Goal: Navigation & Orientation: Understand site structure

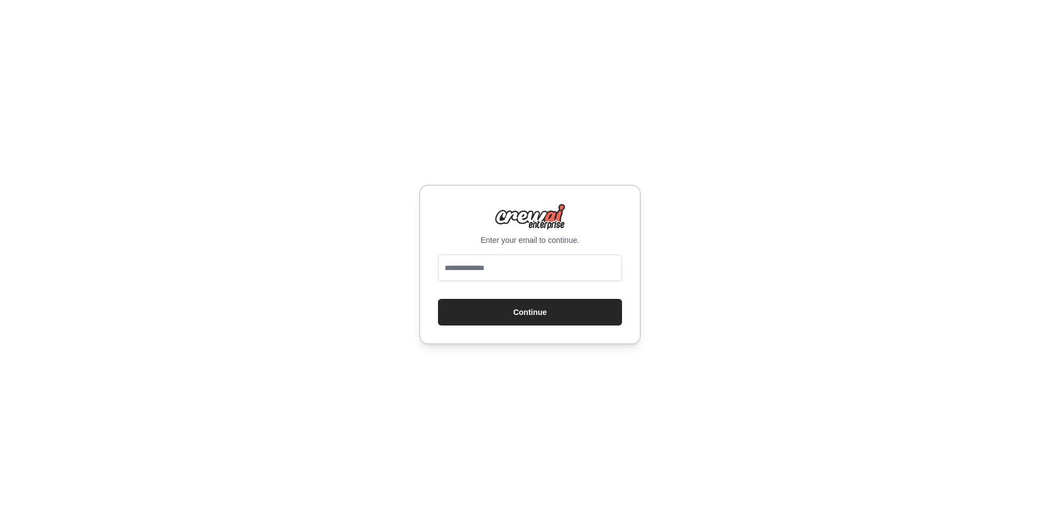
type input "**********"
click at [515, 315] on button "Continue" at bounding box center [530, 312] width 184 height 27
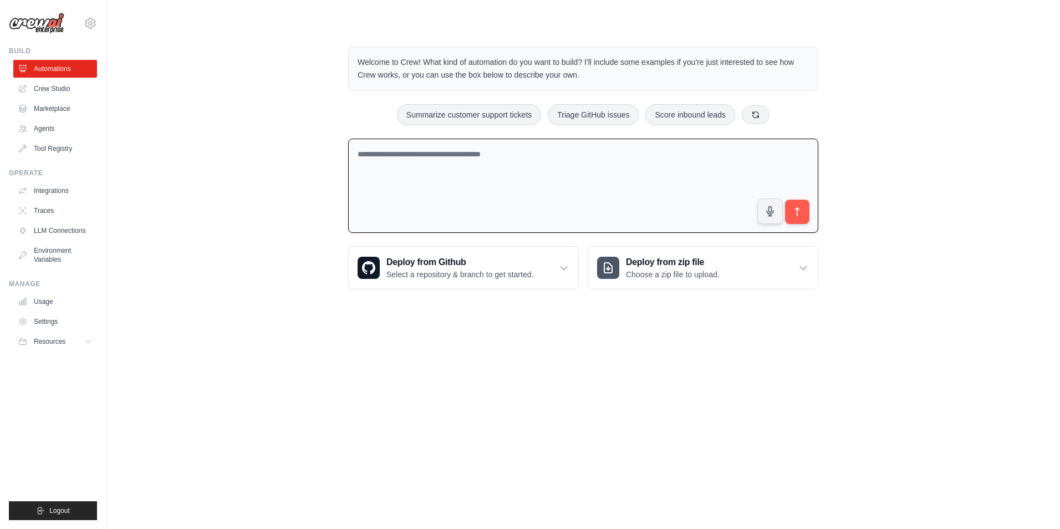
click at [473, 161] on textarea at bounding box center [583, 186] width 470 height 95
click at [608, 175] on textarea at bounding box center [583, 186] width 470 height 95
click at [61, 233] on link "LLM Connections" at bounding box center [56, 231] width 84 height 18
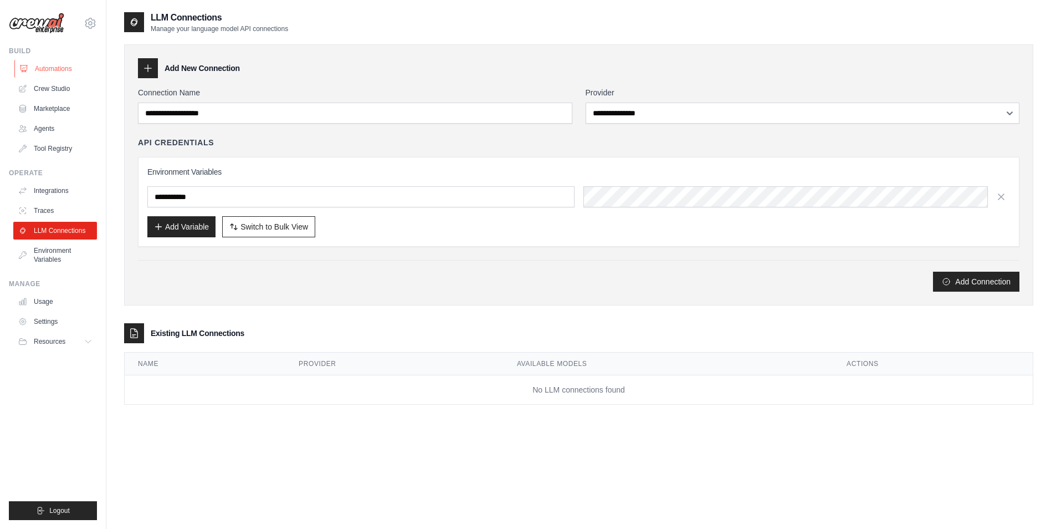
click at [56, 64] on link "Automations" at bounding box center [56, 69] width 84 height 18
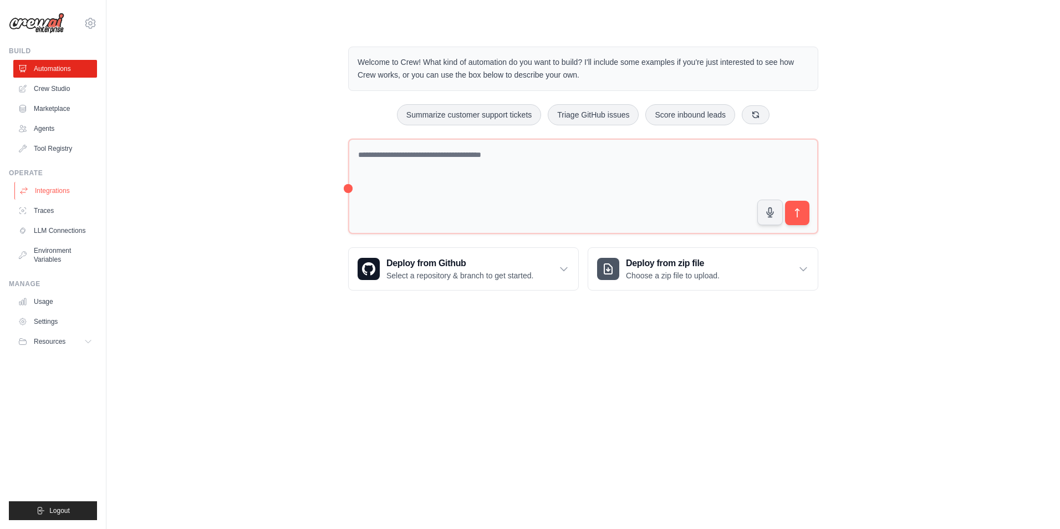
click at [45, 192] on link "Integrations" at bounding box center [56, 191] width 84 height 18
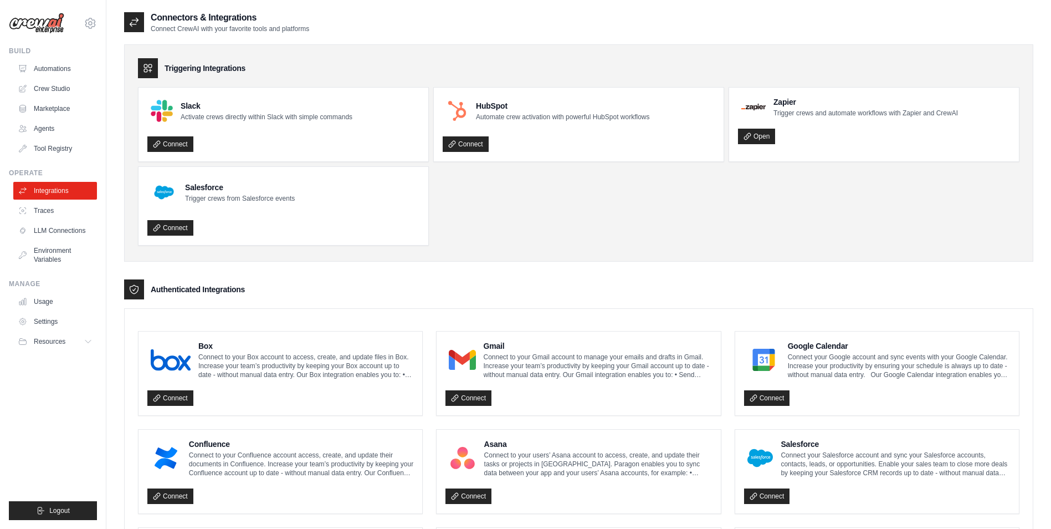
click at [45, 192] on link "Integrations" at bounding box center [55, 191] width 84 height 18
click at [417, 256] on div "Triggering Integrations Slack Activate crews directly within Slack with simple …" at bounding box center [578, 152] width 909 height 217
click at [60, 207] on link "Traces" at bounding box center [56, 211] width 84 height 18
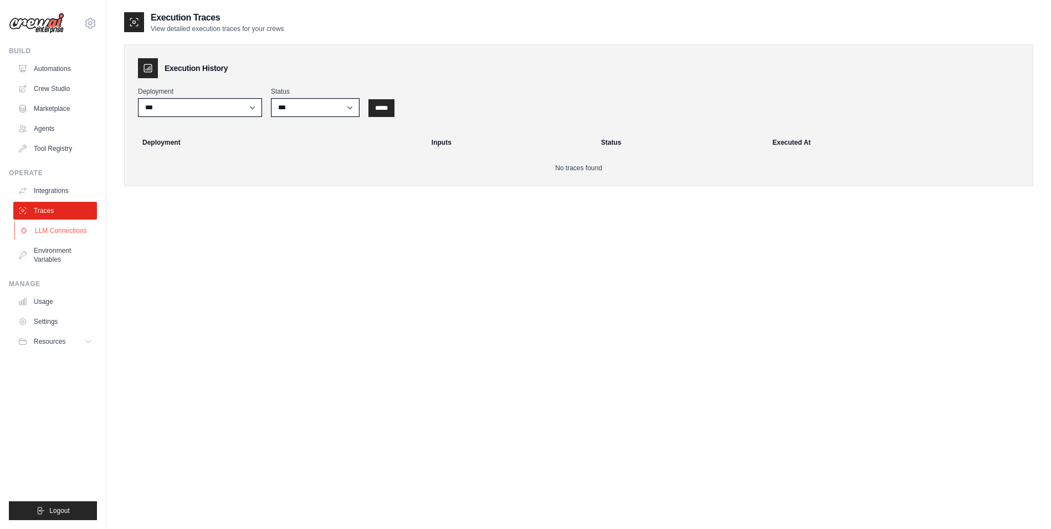
click at [49, 238] on link "LLM Connections" at bounding box center [56, 231] width 84 height 18
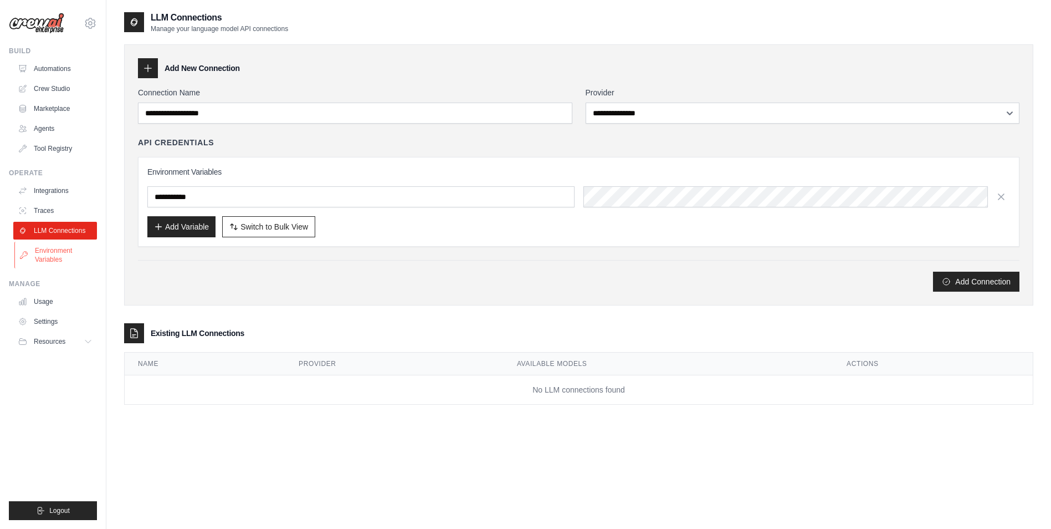
click at [51, 253] on link "Environment Variables" at bounding box center [56, 255] width 84 height 27
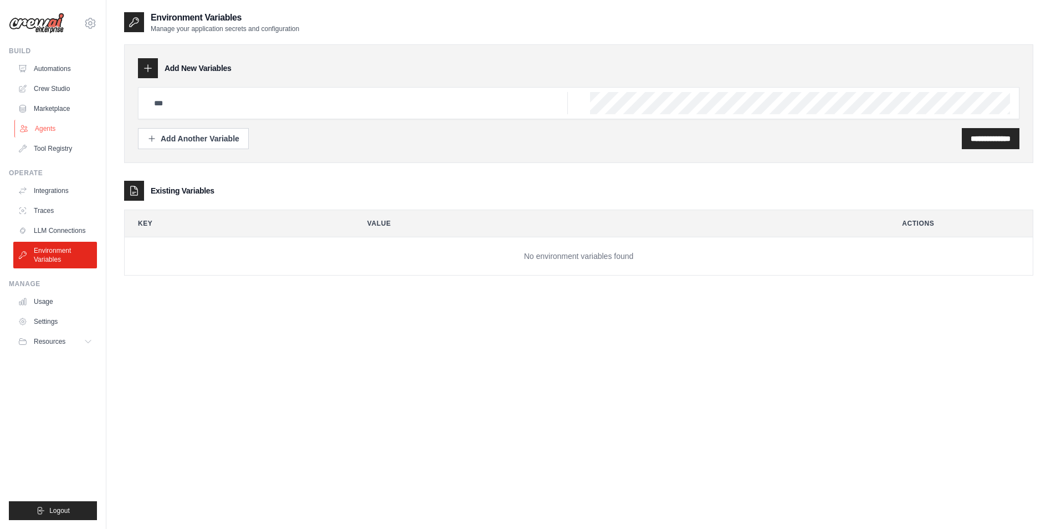
click at [62, 122] on link "Agents" at bounding box center [56, 129] width 84 height 18
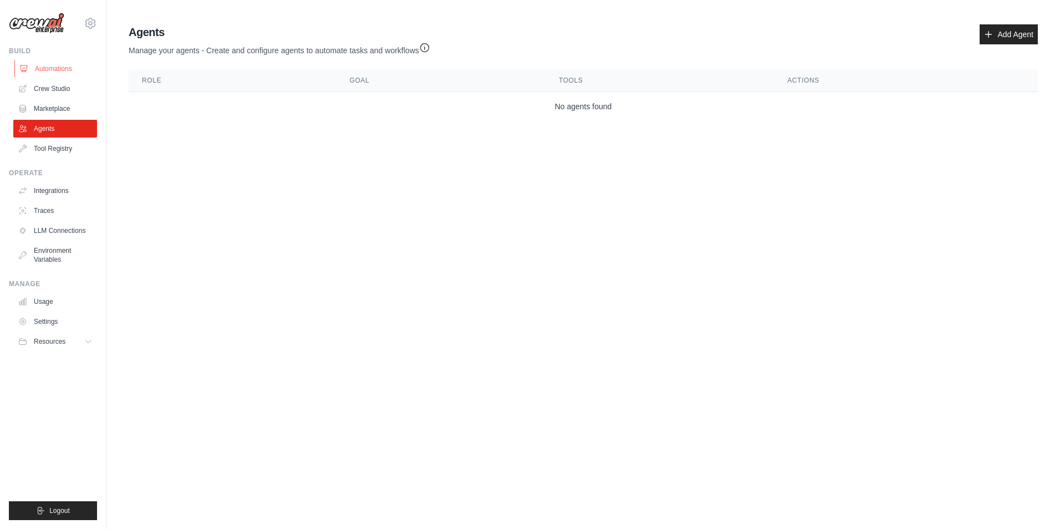
click at [45, 70] on link "Automations" at bounding box center [56, 69] width 84 height 18
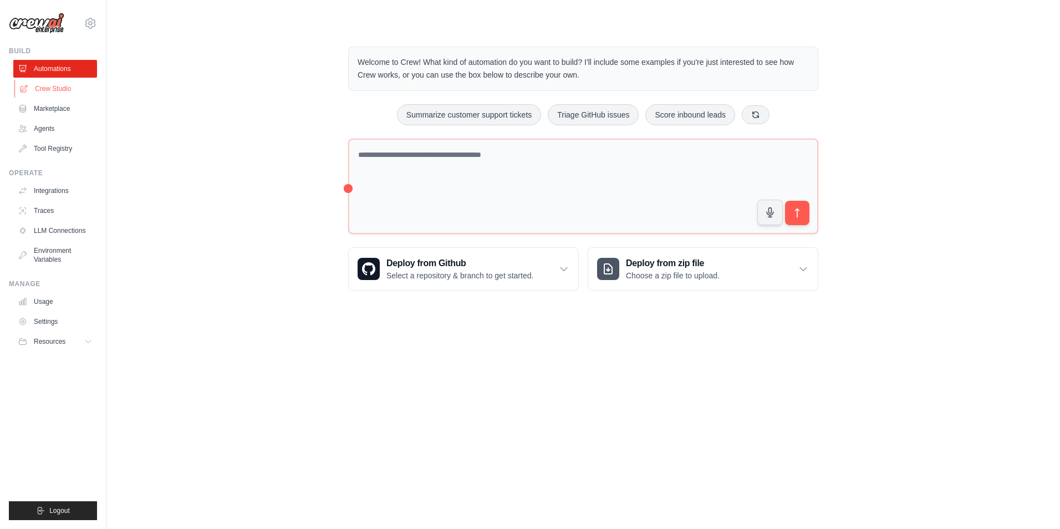
click at [40, 84] on link "Crew Studio" at bounding box center [56, 89] width 84 height 18
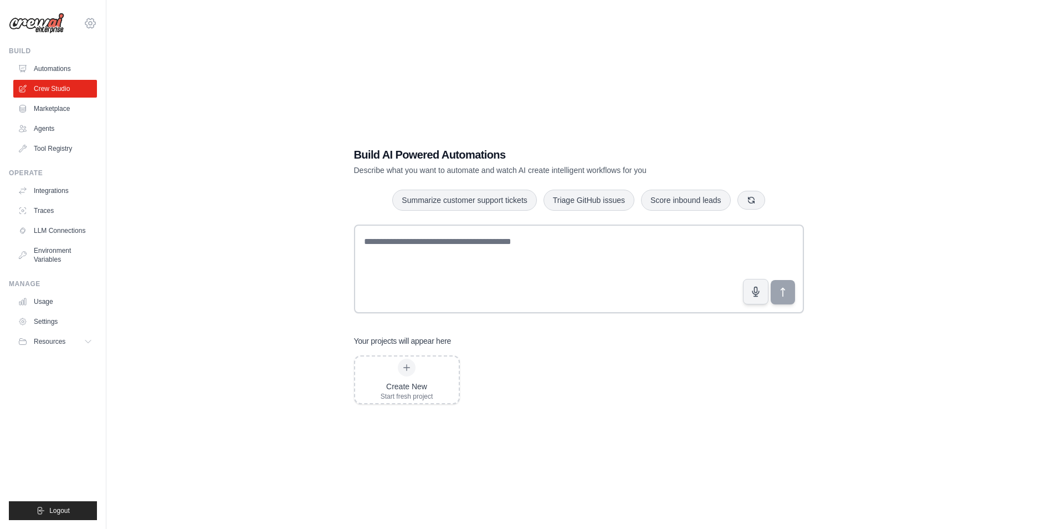
click at [88, 28] on icon at bounding box center [90, 23] width 13 height 13
click at [308, 101] on div "Build AI Powered Automations Describe what you want to automate and watch AI cr…" at bounding box center [578, 275] width 909 height 529
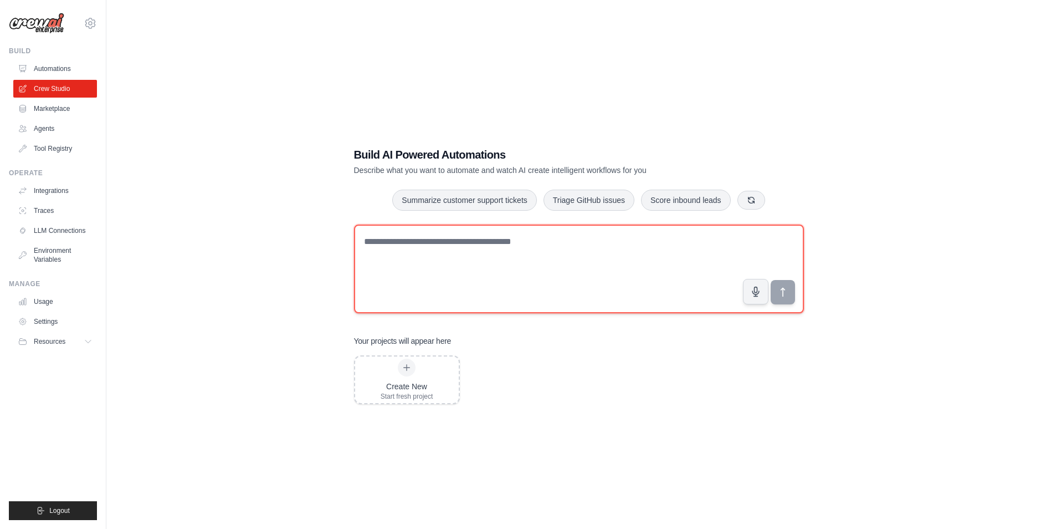
click at [564, 234] on textarea at bounding box center [579, 268] width 450 height 89
